Goal: Browse casually: Explore the website without a specific task or goal

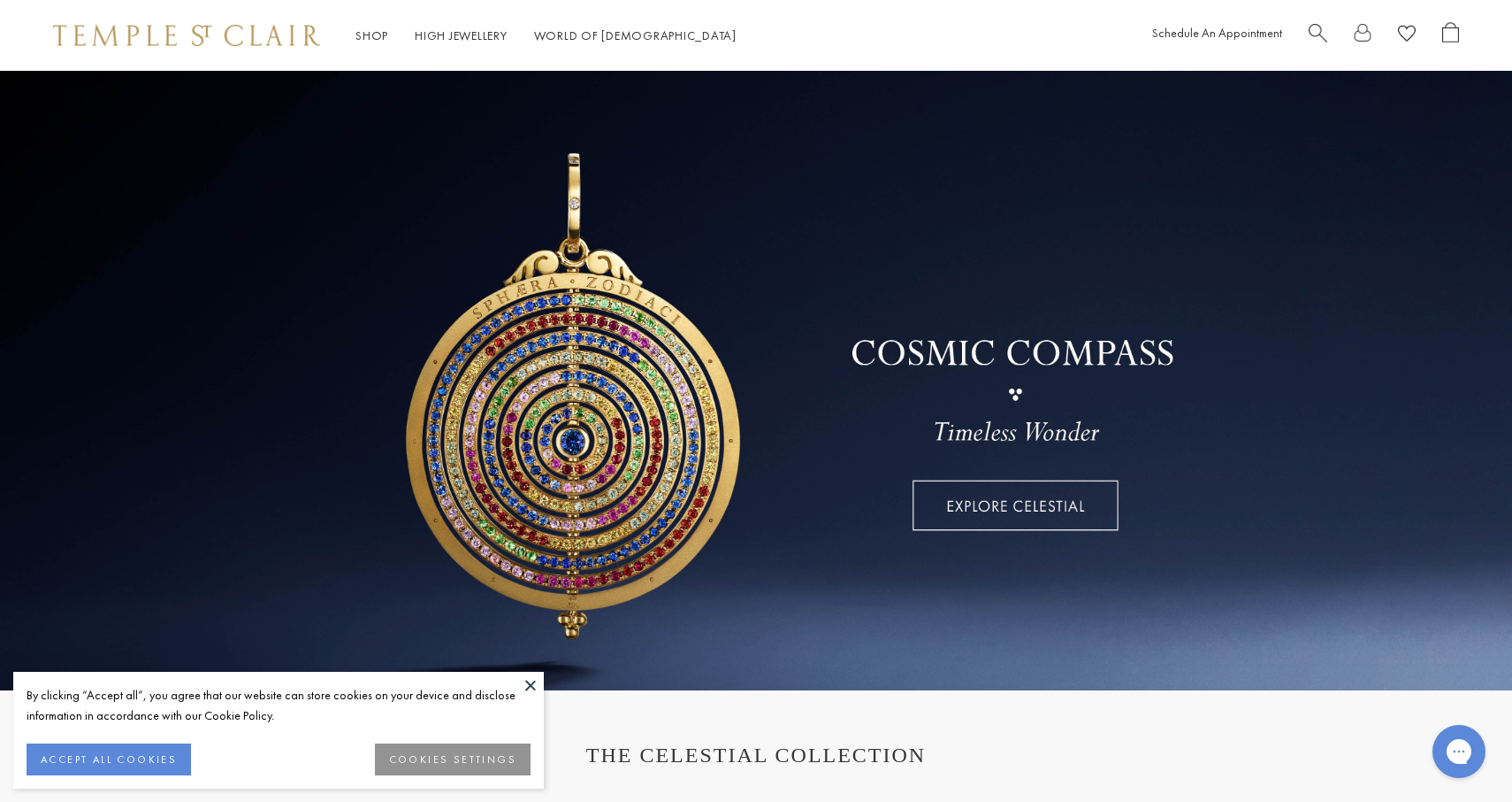
click at [129, 754] on button "ACCEPT ALL COOKIES" at bounding box center [109, 758] width 165 height 32
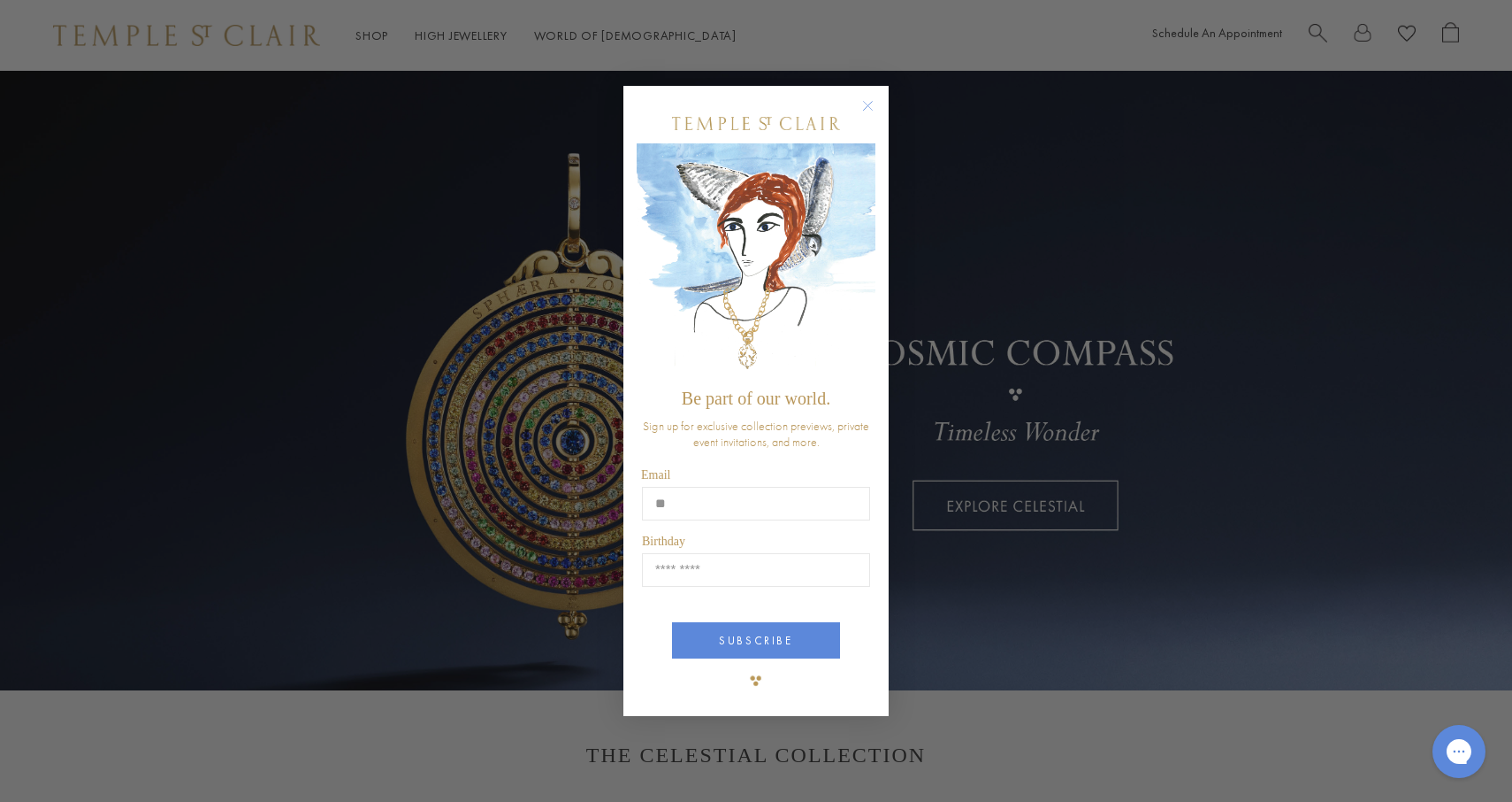
type input "*"
type input "**********"
click at [724, 561] on input "Birthday" at bounding box center [755, 569] width 228 height 34
type input "*****"
click at [786, 630] on button "SUBSCRIBE" at bounding box center [755, 639] width 168 height 36
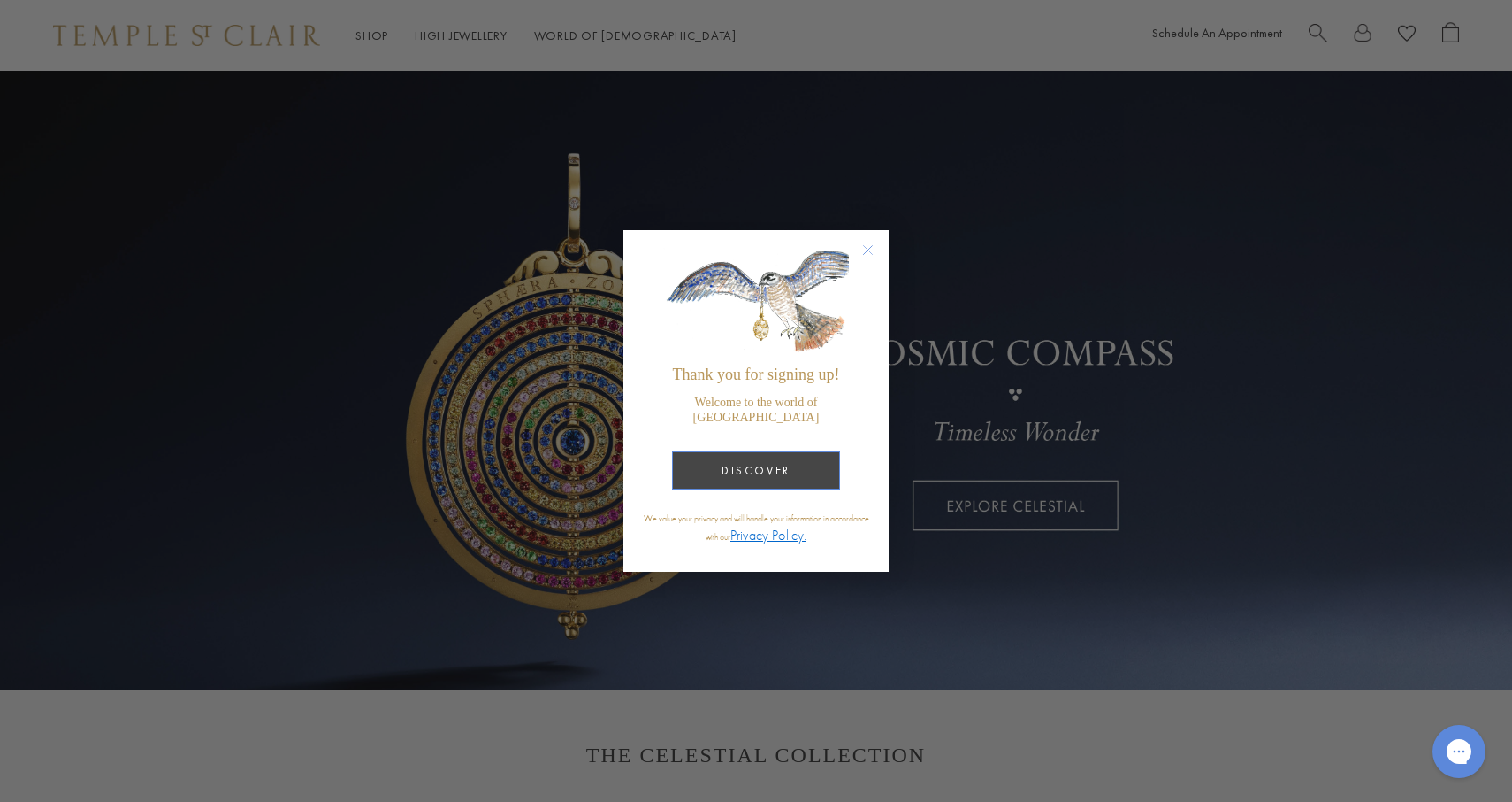
click at [794, 469] on button "DISCOVER" at bounding box center [755, 469] width 168 height 38
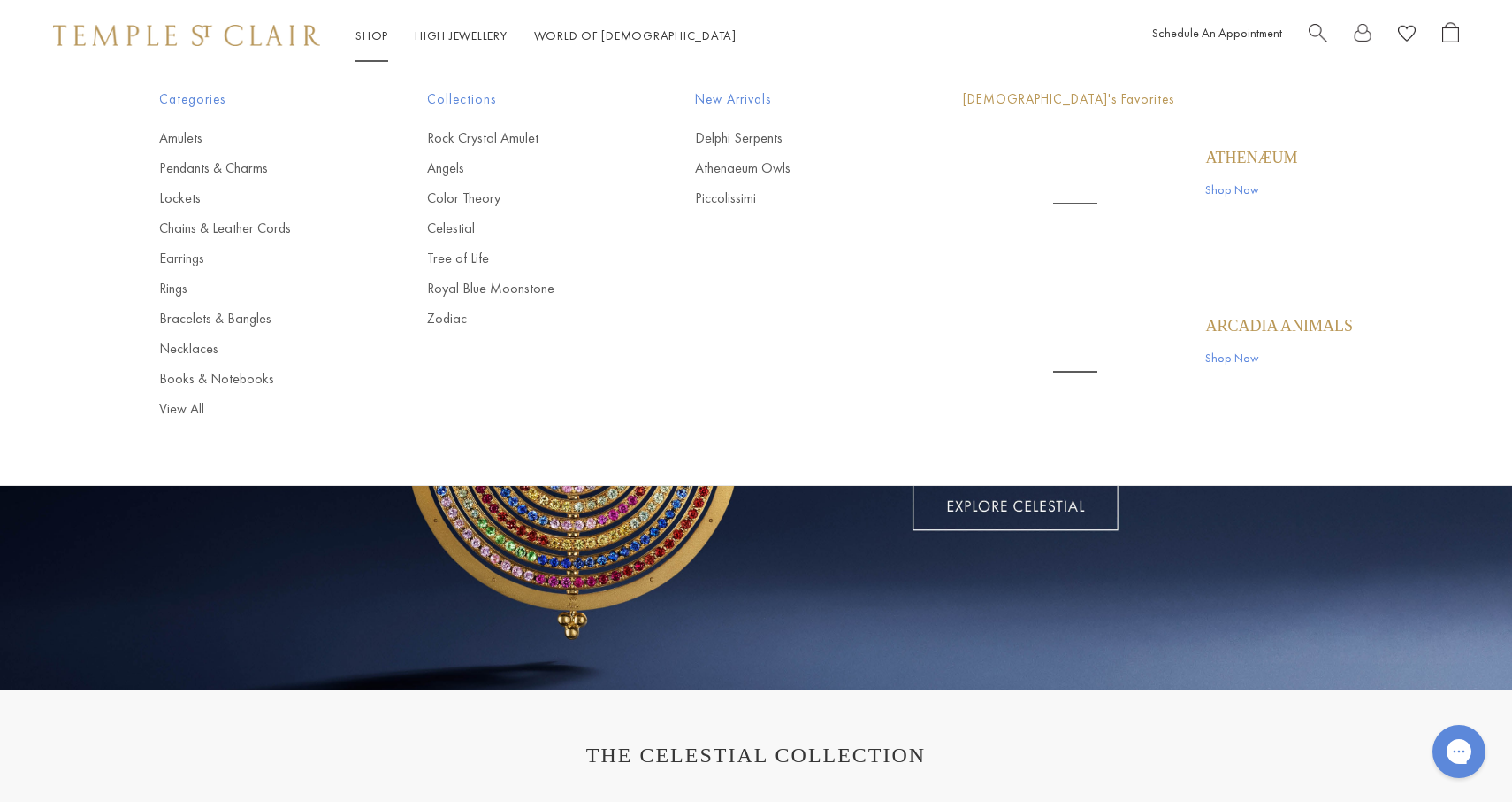
click at [366, 35] on link "Shop Shop" at bounding box center [372, 35] width 33 height 16
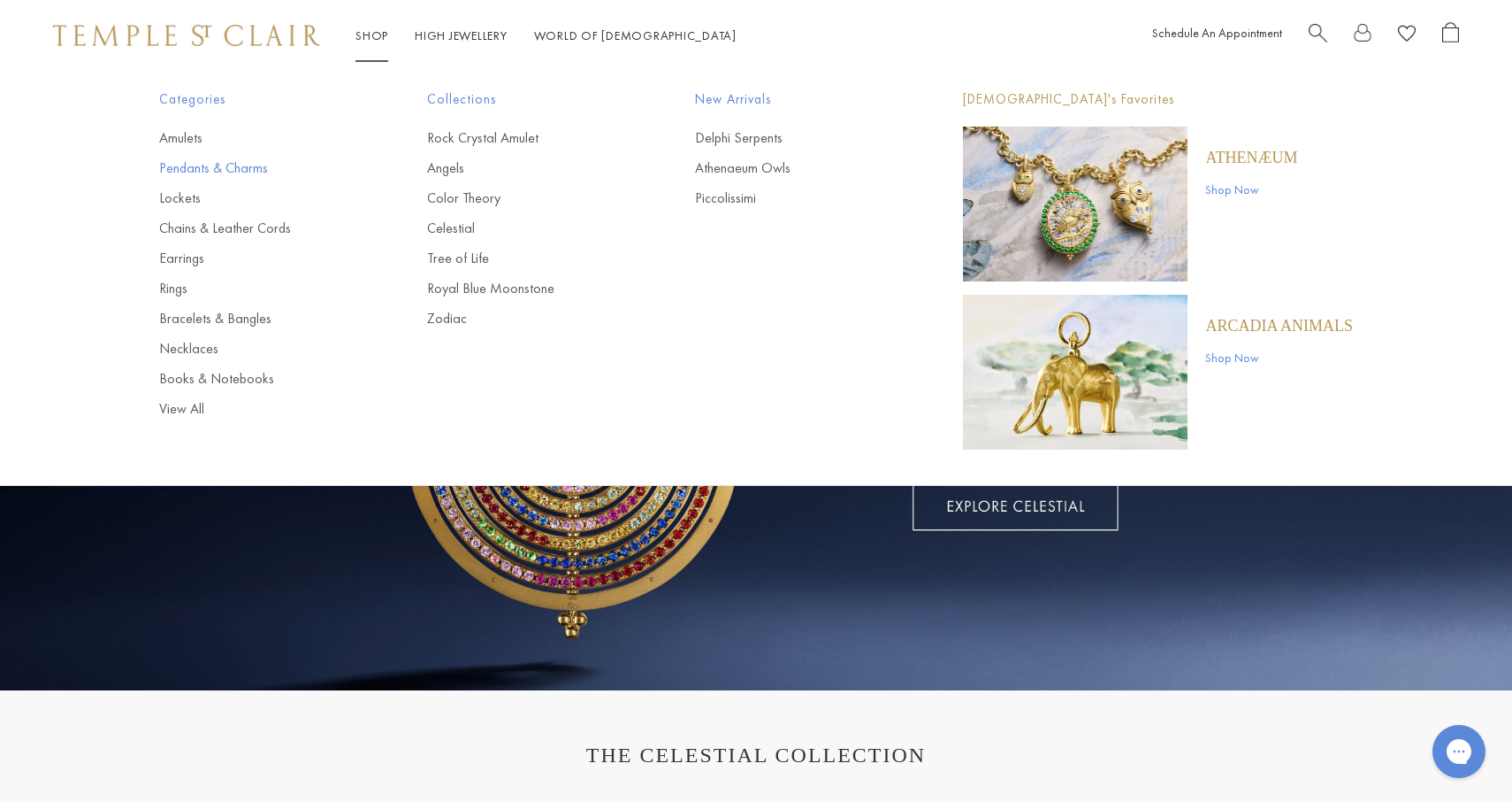
click at [228, 174] on link "Pendants & Charms" at bounding box center [257, 168] width 197 height 19
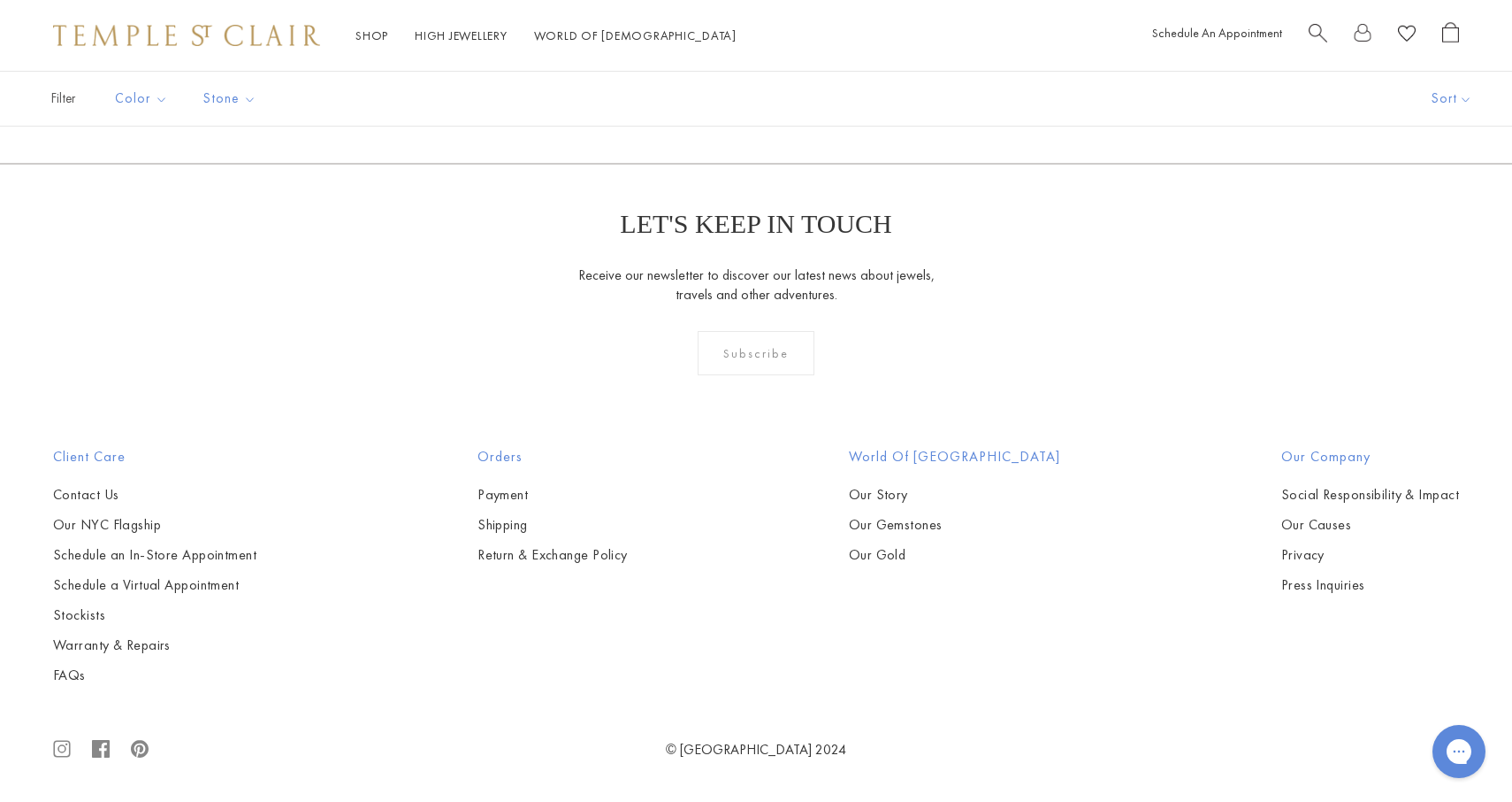
scroll to position [11226, 0]
click at [844, 92] on link at bounding box center [841, 68] width 55 height 48
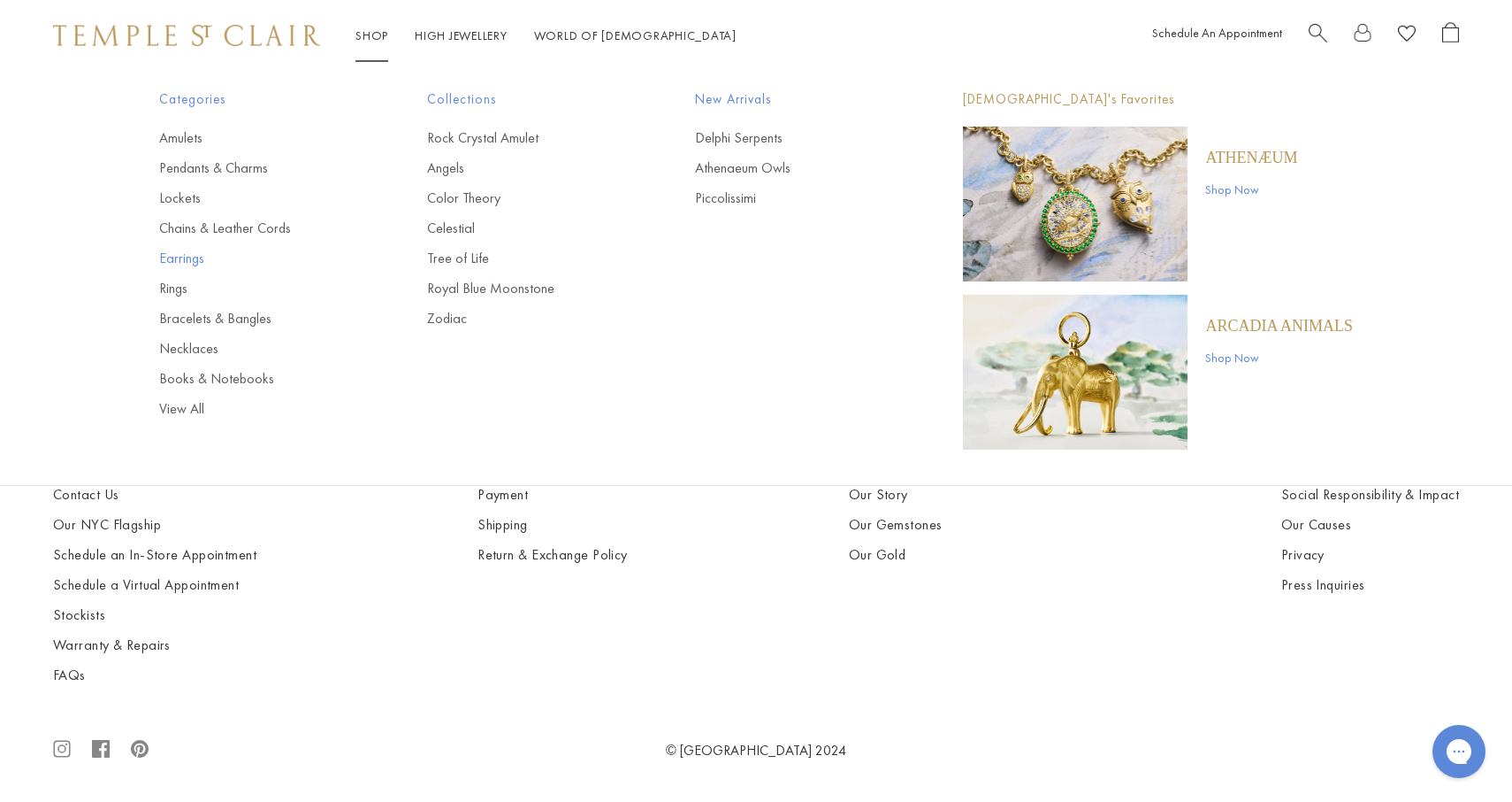
click at [185, 253] on link "Earrings" at bounding box center [257, 258] width 197 height 19
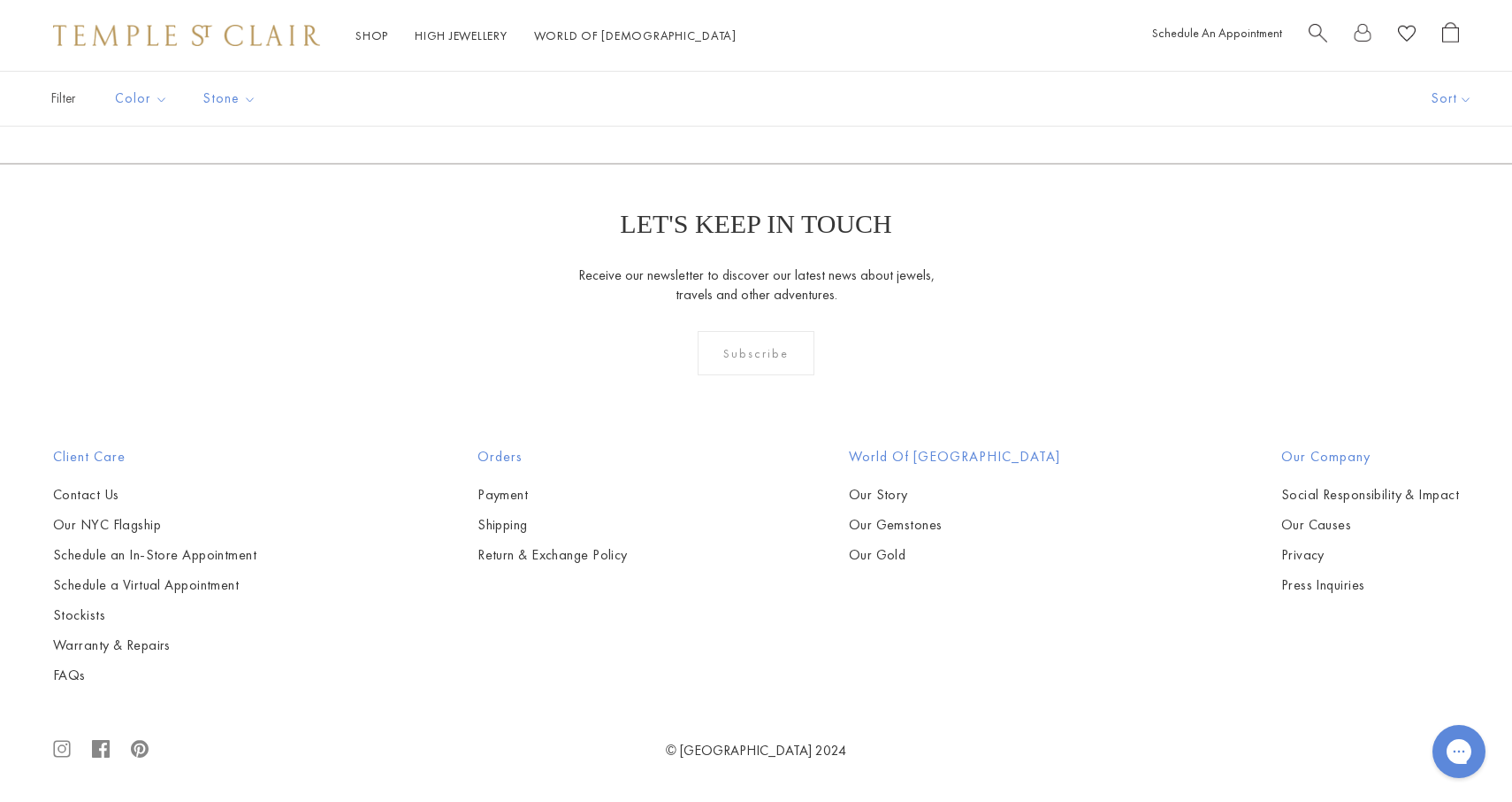
scroll to position [8972, 0]
click at [732, 92] on link "2" at bounding box center [728, 68] width 57 height 48
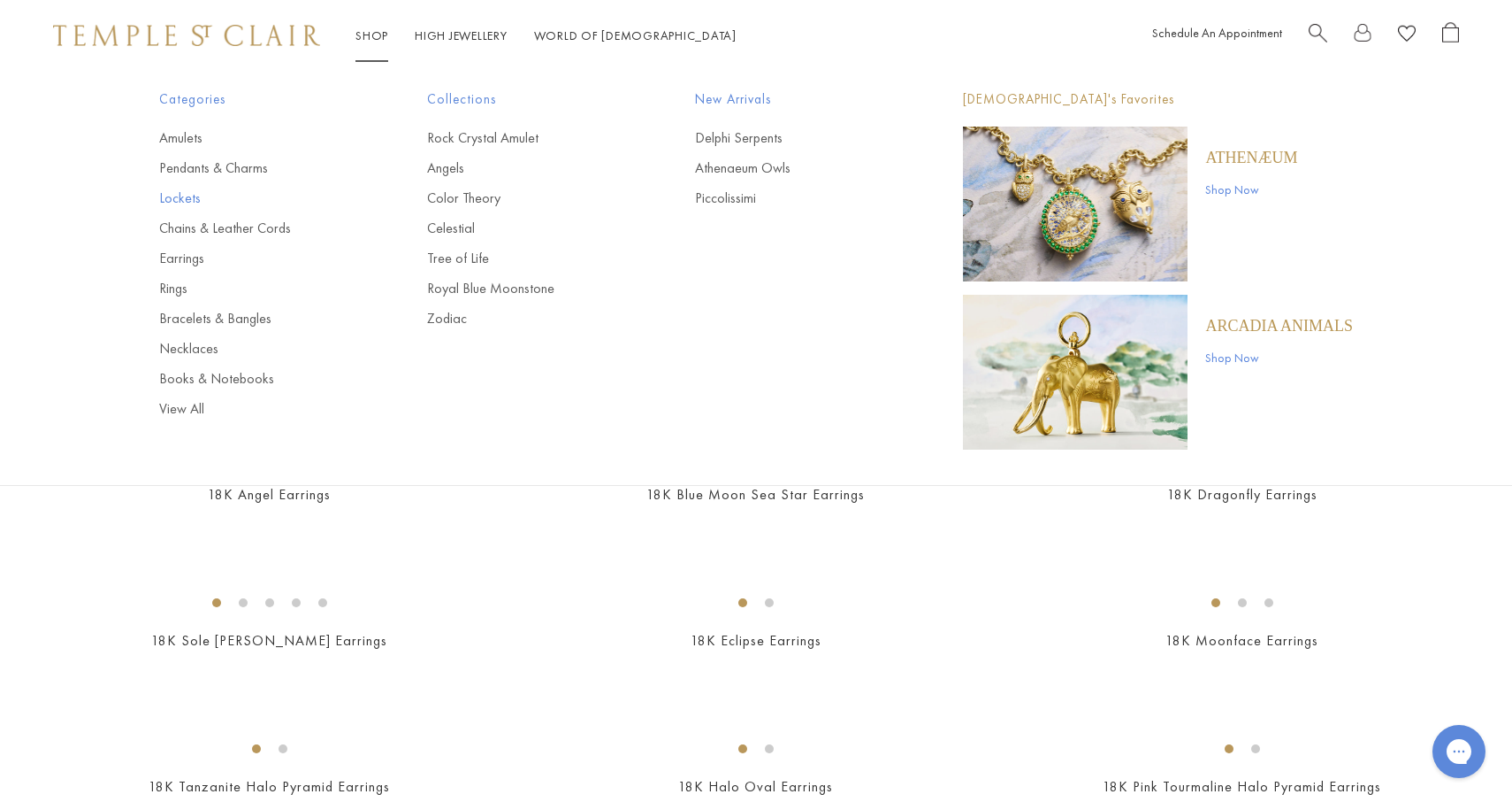
click at [196, 197] on link "Lockets" at bounding box center [257, 198] width 197 height 19
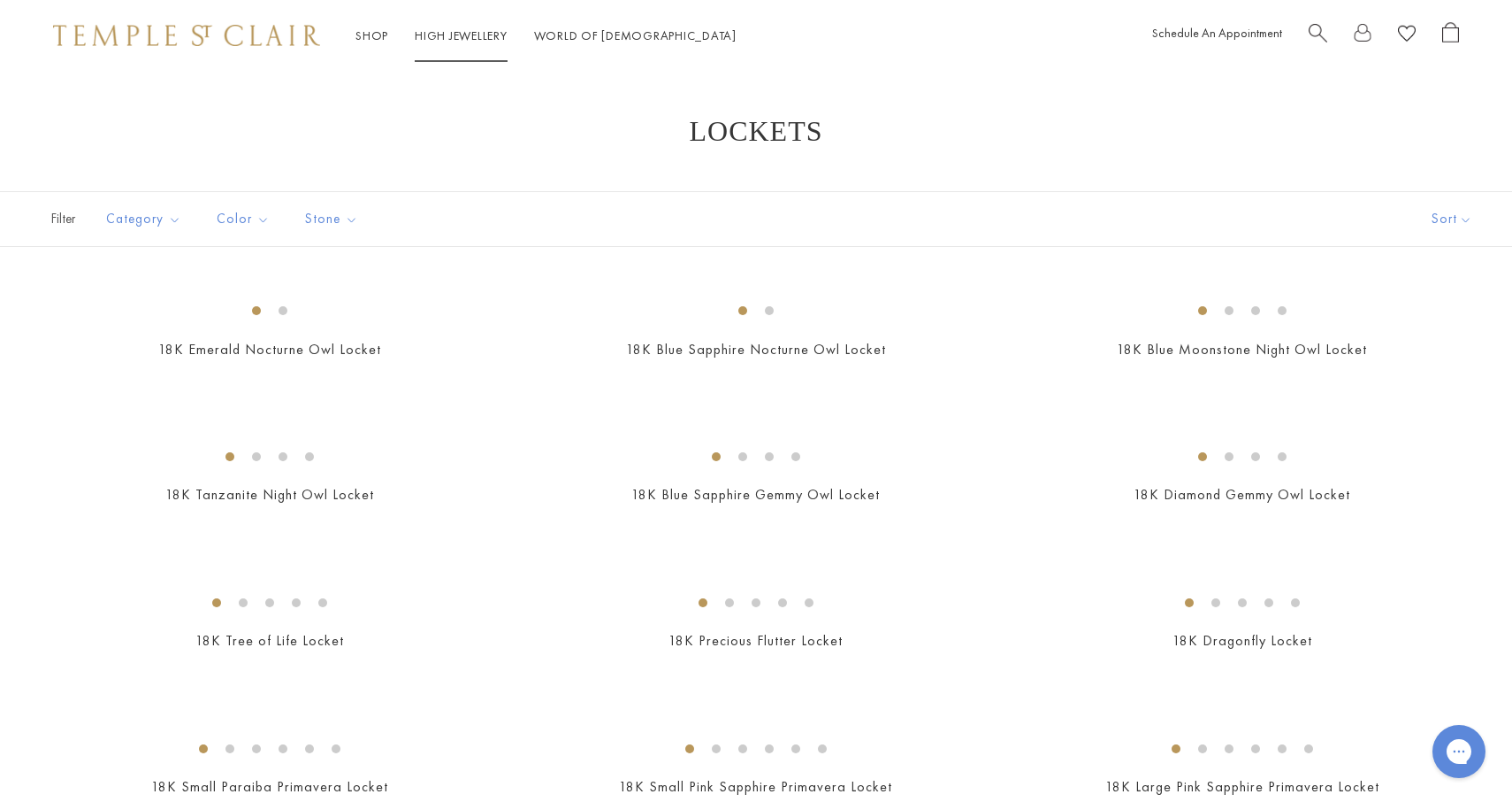
click at [470, 32] on link "High Jewellery High Jewellery" at bounding box center [461, 35] width 93 height 16
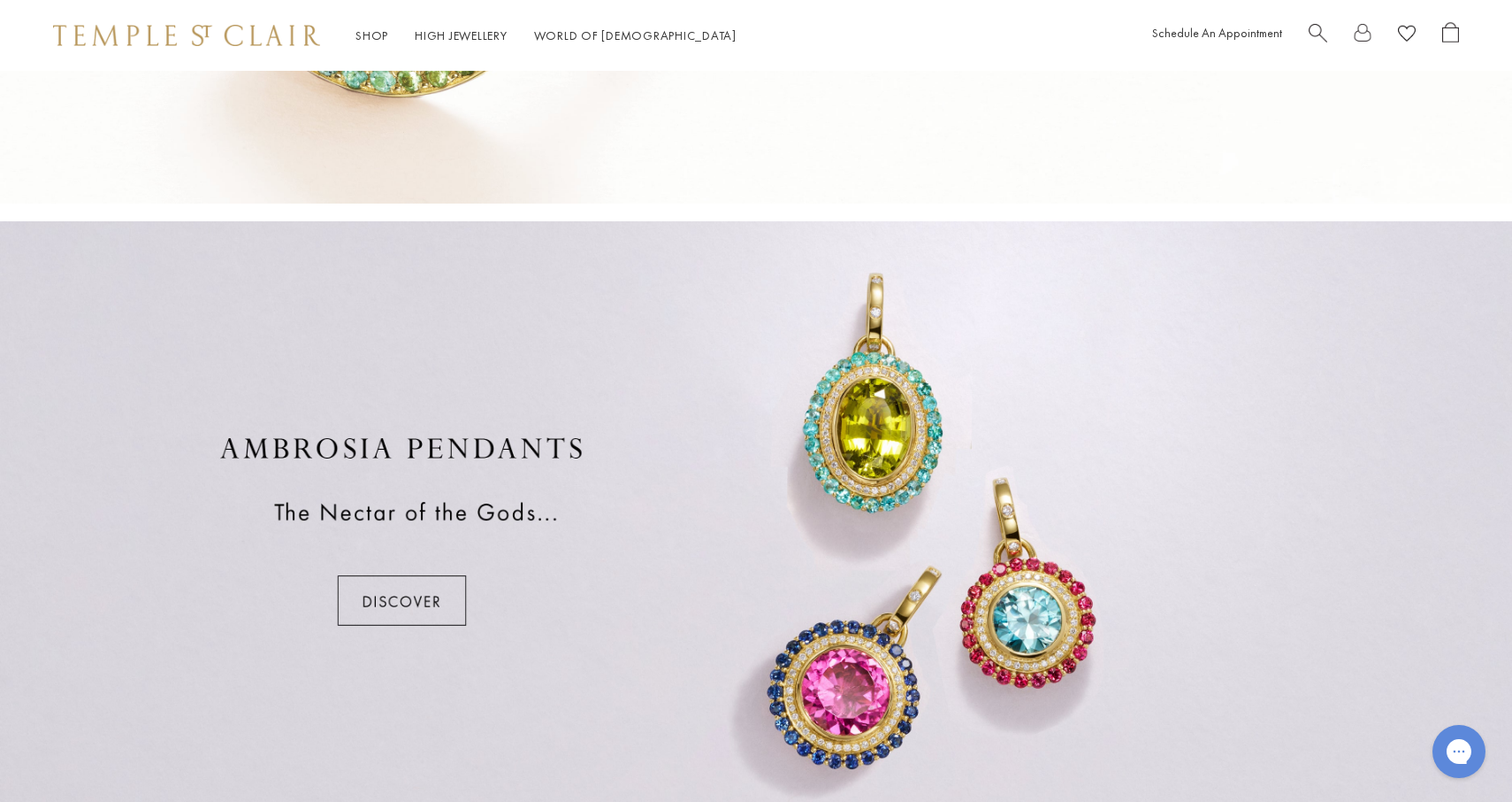
scroll to position [1123, 0]
click at [402, 596] on div at bounding box center [756, 531] width 1512 height 620
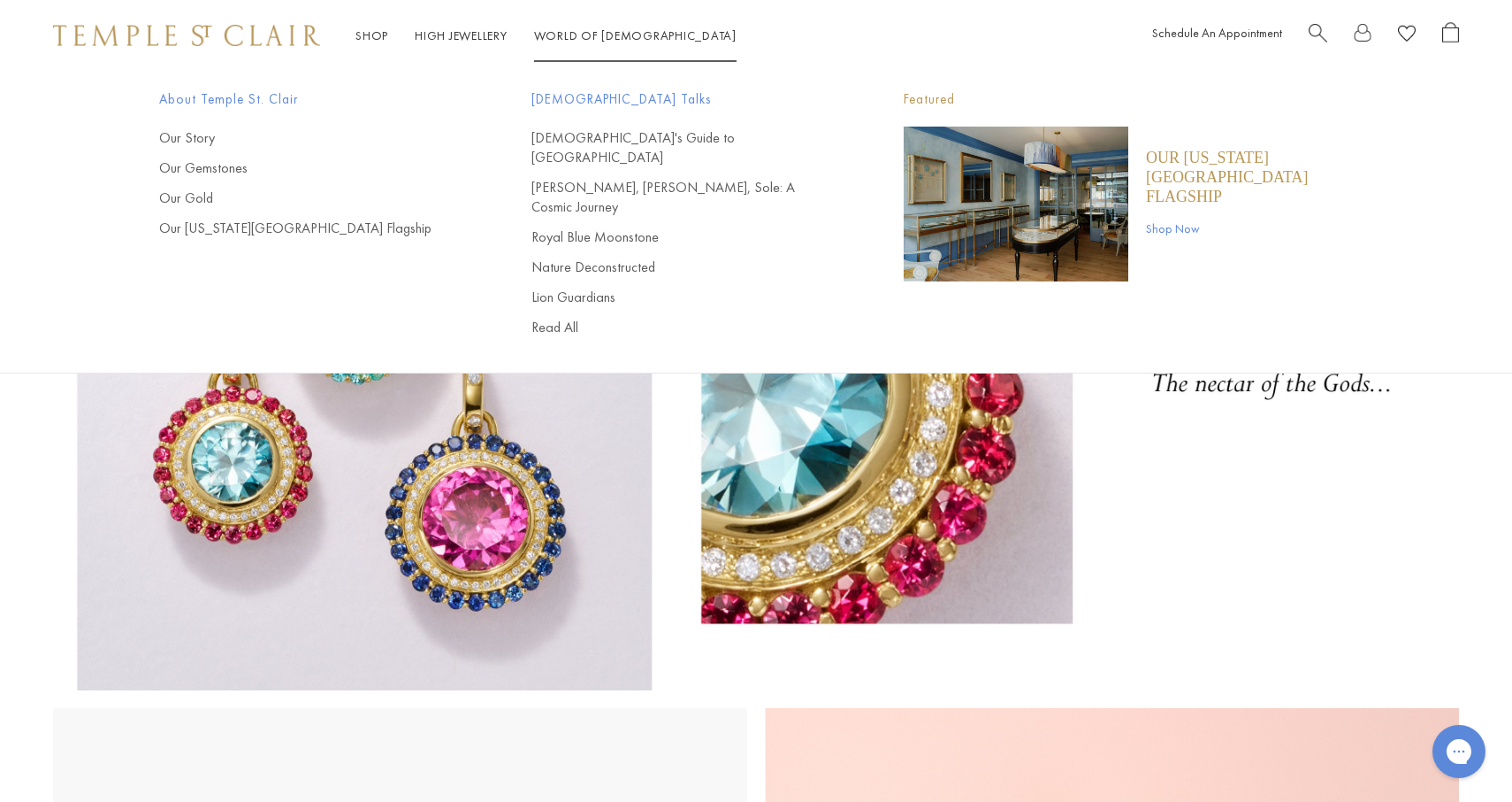
click at [583, 35] on link "World of Temple World of Temple" at bounding box center [635, 35] width 203 height 16
click at [583, 139] on link "[DEMOGRAPHIC_DATA]'s Guide to [GEOGRAPHIC_DATA]" at bounding box center [681, 147] width 301 height 39
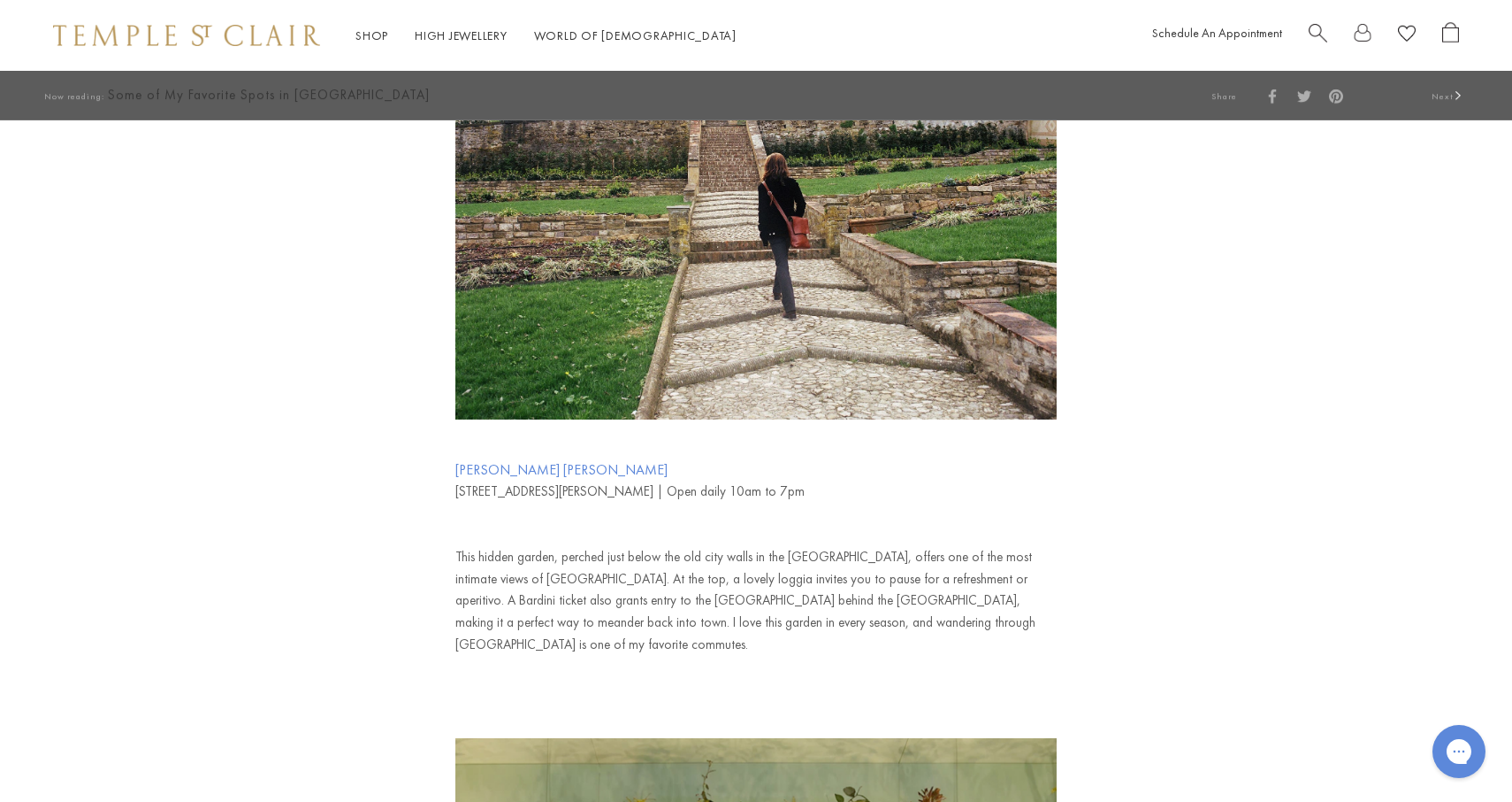
scroll to position [1716, 0]
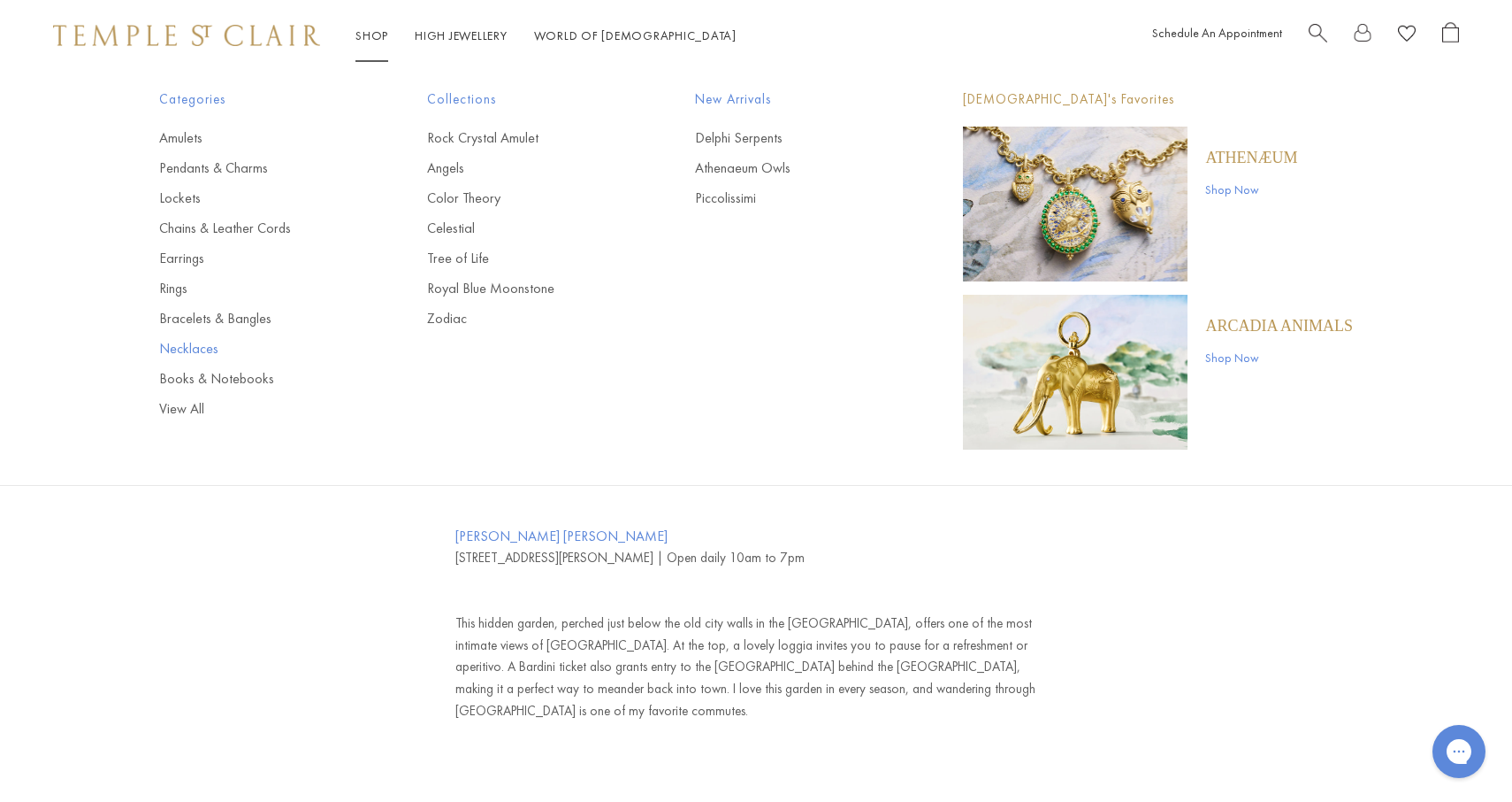
click at [193, 354] on link "Necklaces" at bounding box center [257, 348] width 197 height 19
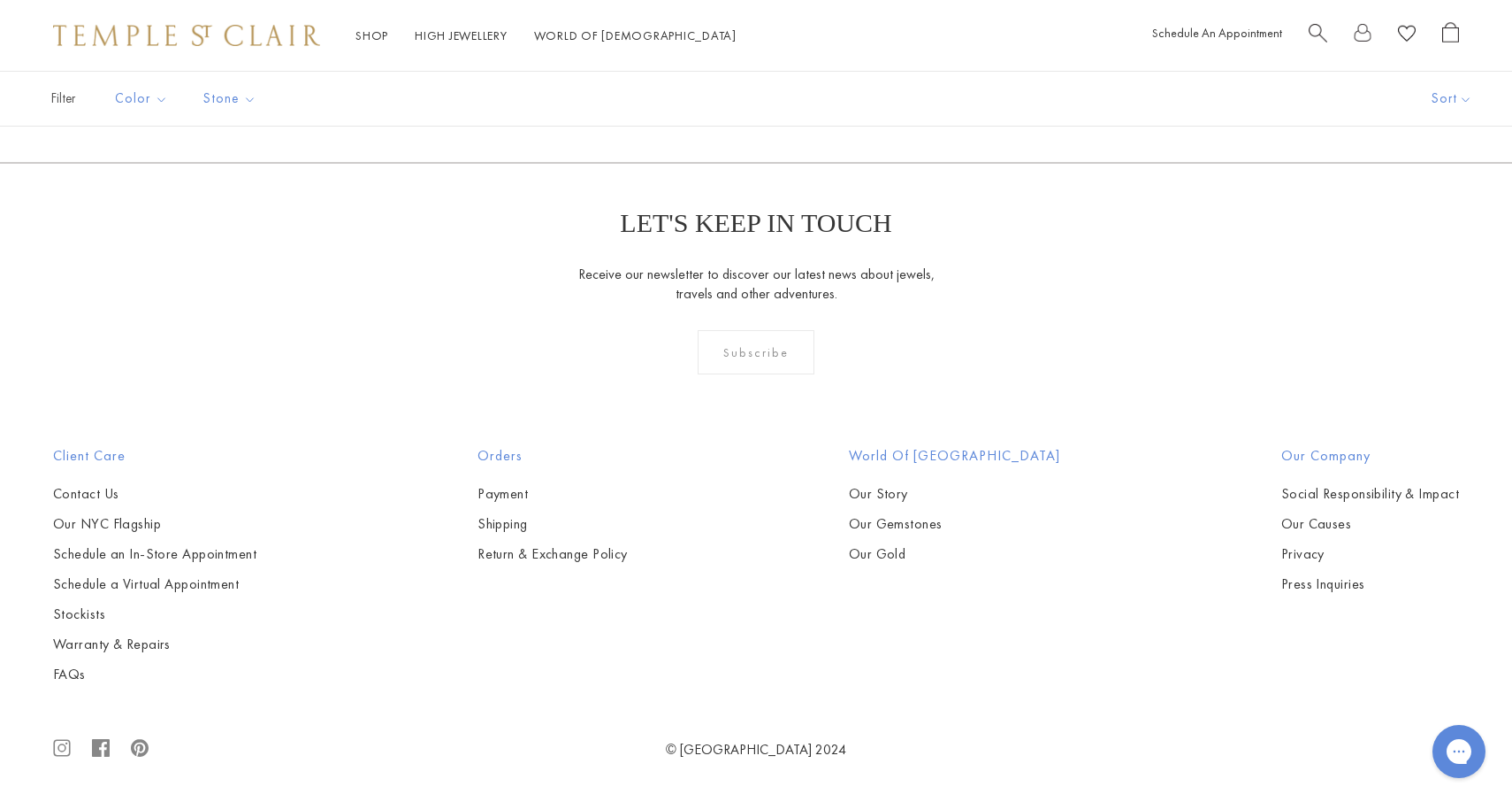
scroll to position [5792, 0]
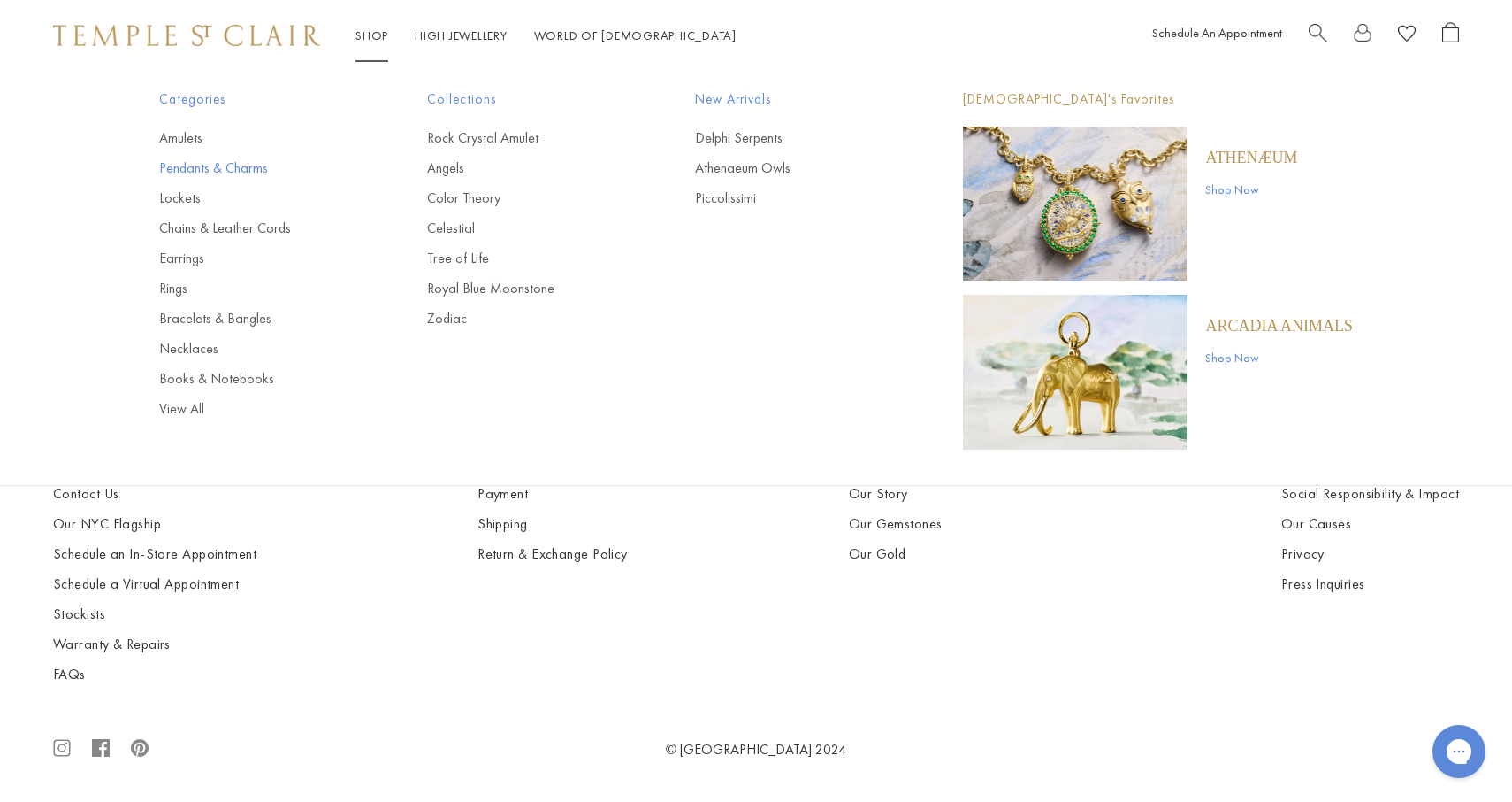
click at [187, 167] on link "Pendants & Charms" at bounding box center [257, 168] width 197 height 19
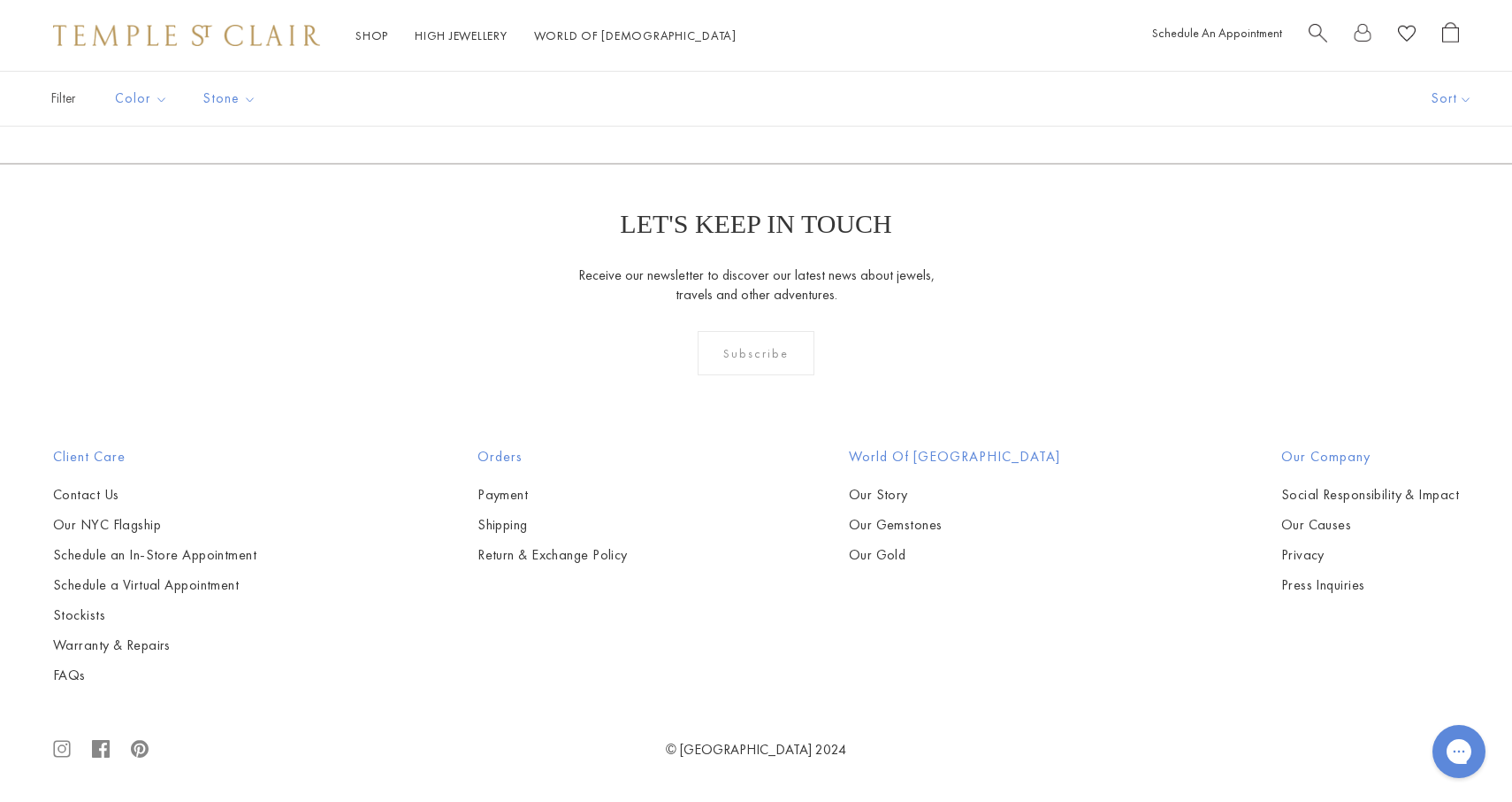
scroll to position [11342, 0]
click at [841, 92] on link at bounding box center [841, 68] width 55 height 48
click at [872, 92] on link at bounding box center [869, 68] width 55 height 48
